Goal: Find contact information: Find contact information

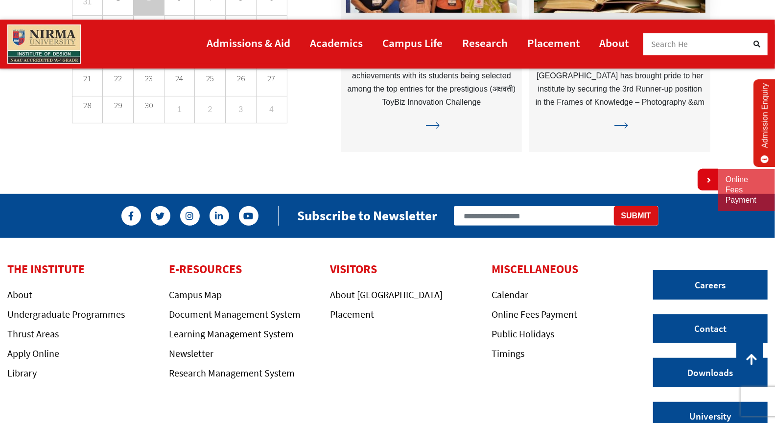
scroll to position [2599, 0]
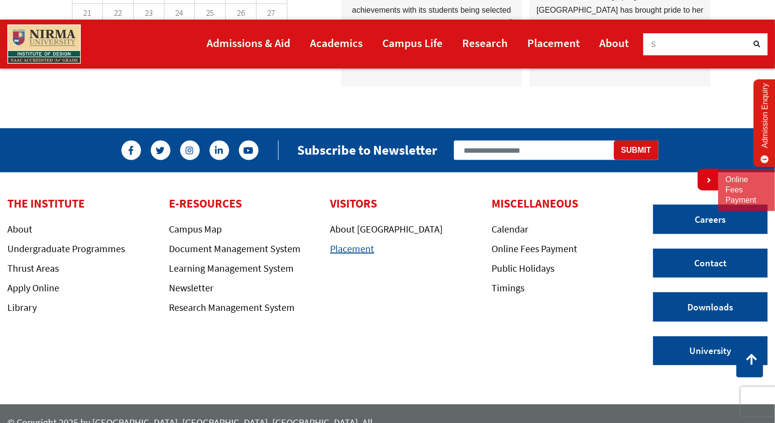
click at [366, 242] on link "Placement" at bounding box center [353, 248] width 44 height 12
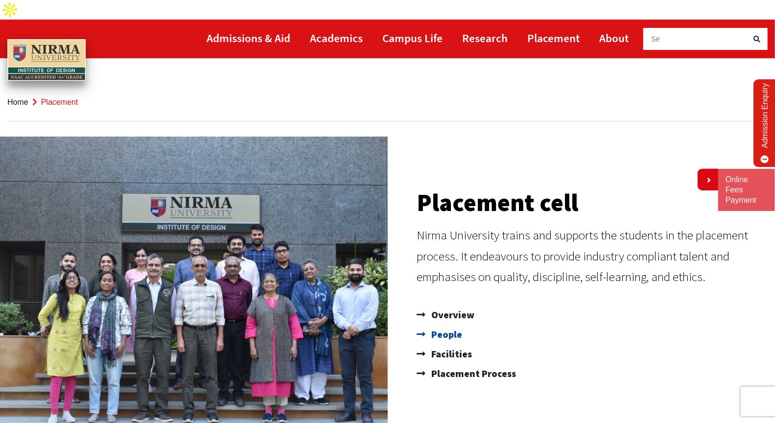
click at [452, 325] on span "People" at bounding box center [445, 335] width 33 height 20
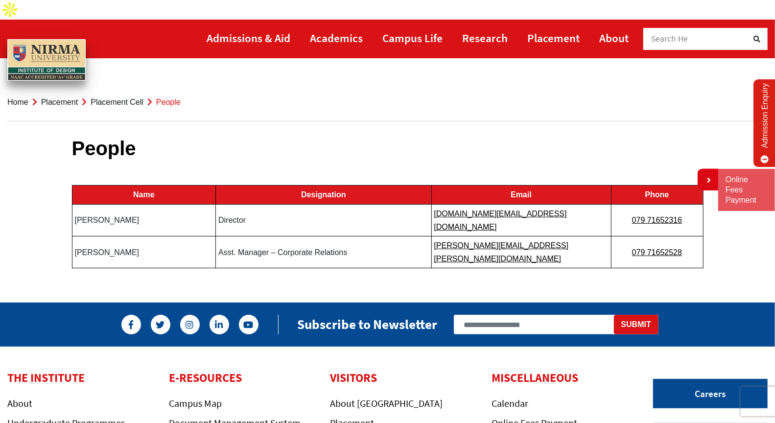
drag, startPoint x: 146, startPoint y: 196, endPoint x: 78, endPoint y: 194, distance: 68.1
click at [78, 204] on td "Prof Sangita Shroff" at bounding box center [144, 220] width 144 height 32
click at [101, 204] on td "Prof Sangita Shroff" at bounding box center [144, 220] width 144 height 32
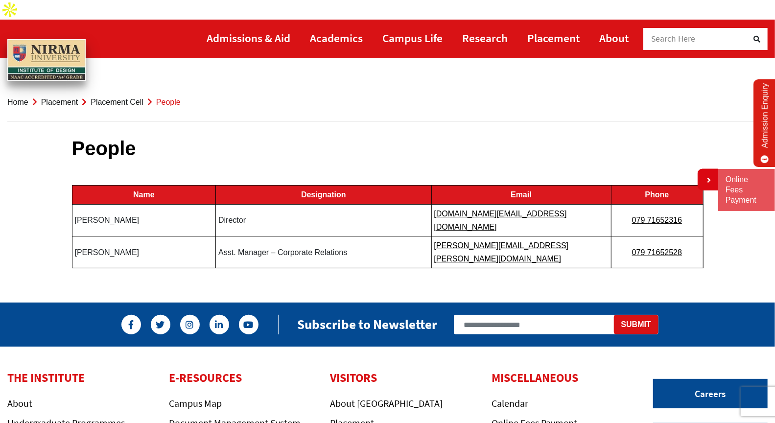
click at [109, 204] on td "Prof Sangita Shroff" at bounding box center [144, 220] width 144 height 32
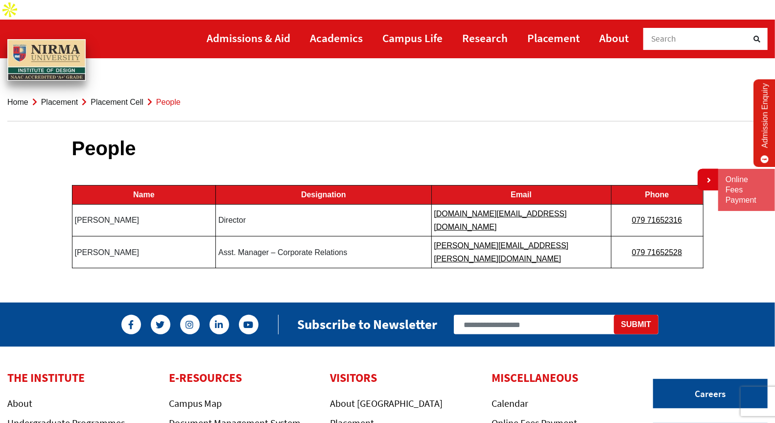
click at [109, 204] on td "Prof Sangita Shroff" at bounding box center [144, 220] width 144 height 32
drag, startPoint x: 84, startPoint y: 173, endPoint x: 718, endPoint y: 240, distance: 637.6
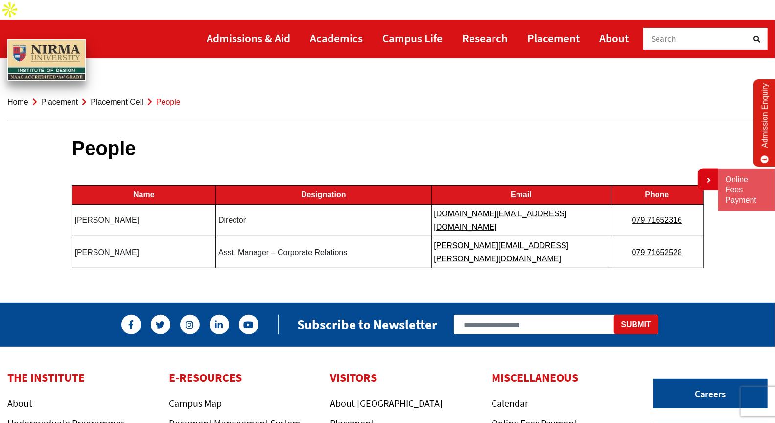
click at [718, 240] on section "People Name Designation Email Phone Prof Sangita Shroff Director director.id@ni…" at bounding box center [387, 200] width 775 height 176
click at [235, 204] on td "Director" at bounding box center [323, 220] width 215 height 32
click at [110, 204] on td "Prof Sangita Shroff" at bounding box center [144, 220] width 144 height 32
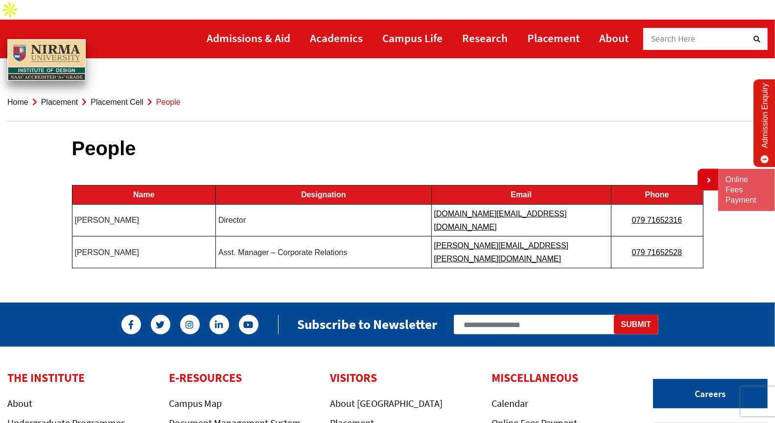
click at [110, 204] on td "Prof Sangita Shroff" at bounding box center [144, 220] width 144 height 32
drag, startPoint x: 116, startPoint y: 172, endPoint x: 245, endPoint y: 217, distance: 137.1
click at [245, 217] on tbody "Name Designation Email Phone Prof Sangita Shroff Director director.id@nirmauni.…" at bounding box center [387, 227] width 631 height 83
drag, startPoint x: 94, startPoint y: 118, endPoint x: 205, endPoint y: 263, distance: 182.7
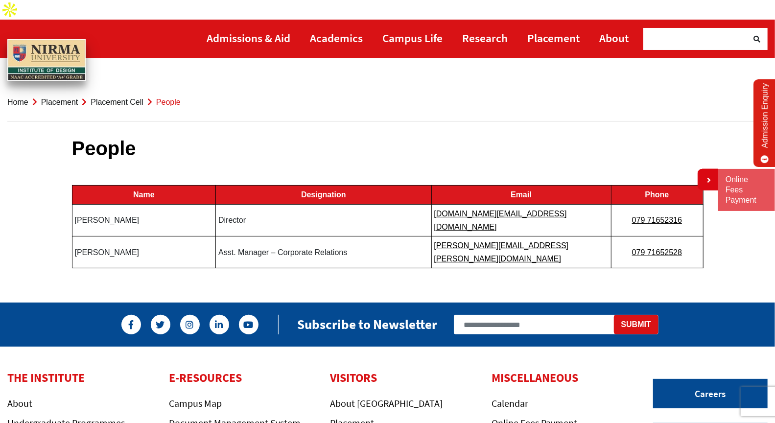
click at [205, 263] on body "Admissions & Aid Academics" at bounding box center [387, 316] width 775 height 632
